Goal: Navigation & Orientation: Find specific page/section

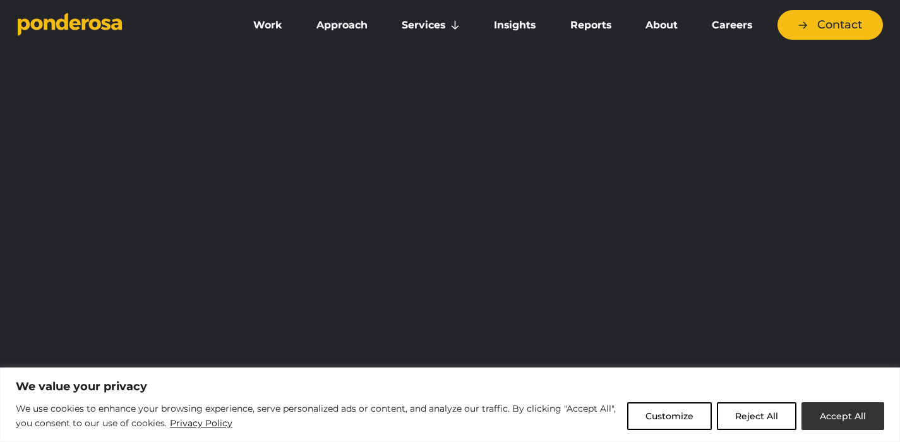
click at [855, 420] on button "Accept All" at bounding box center [843, 416] width 83 height 28
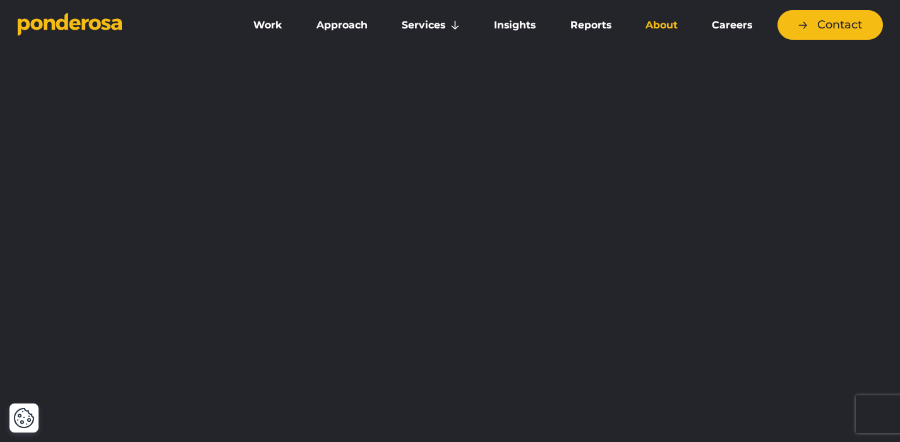
click at [658, 27] on link "About" at bounding box center [661, 25] width 61 height 27
click at [664, 27] on link "About" at bounding box center [661, 25] width 61 height 27
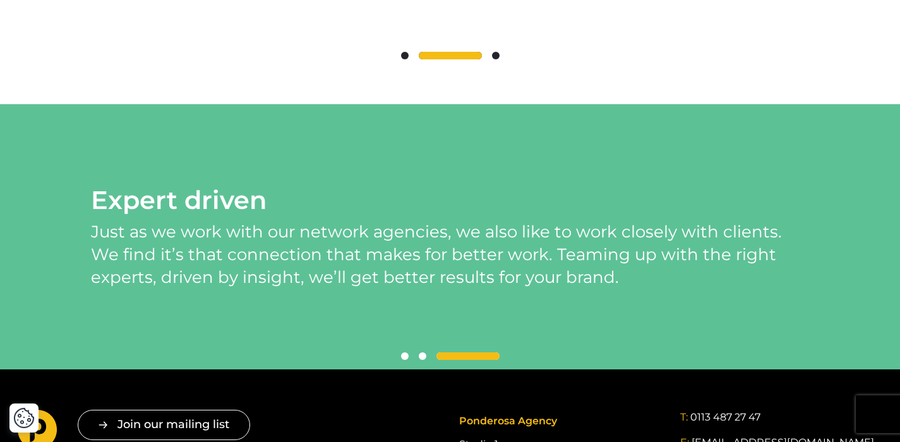
scroll to position [3096, 0]
